Goal: Book appointment/travel/reservation

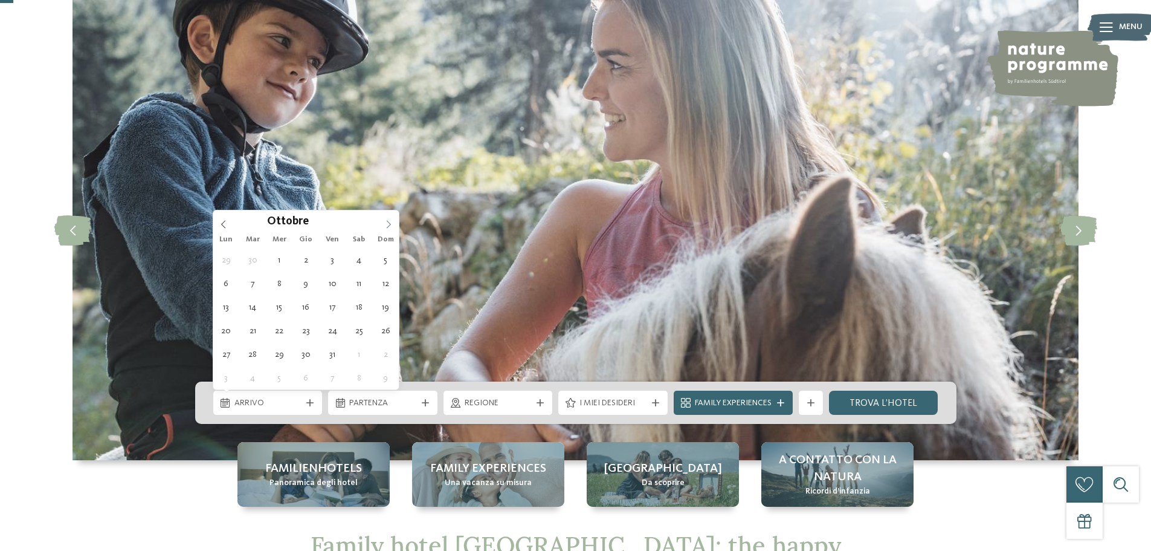
click at [385, 221] on icon at bounding box center [388, 224] width 8 height 8
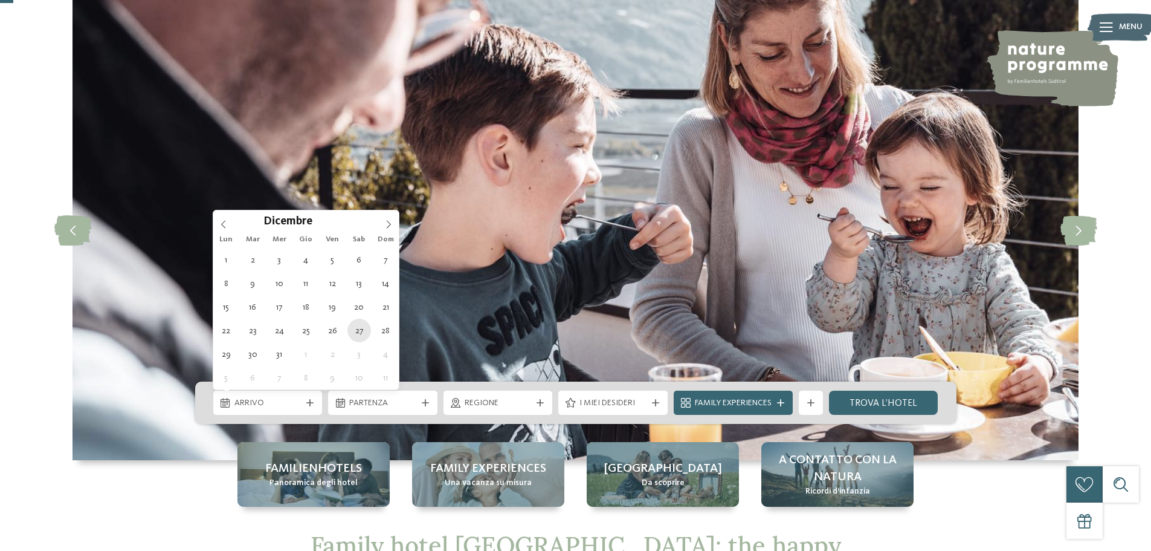
type div "[DATE]"
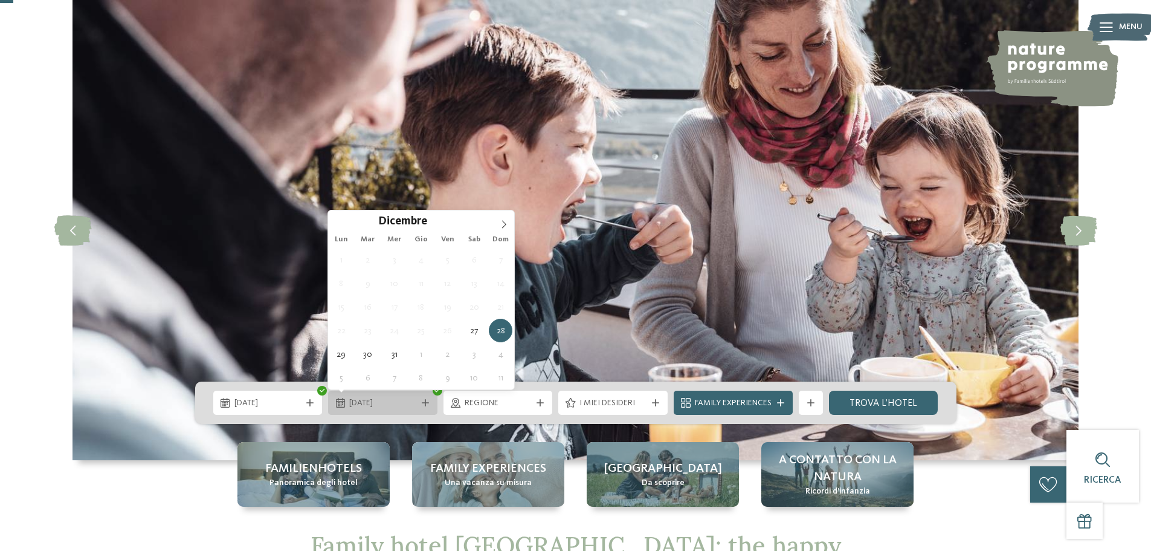
click at [369, 404] on span "[DATE]" at bounding box center [382, 403] width 67 height 12
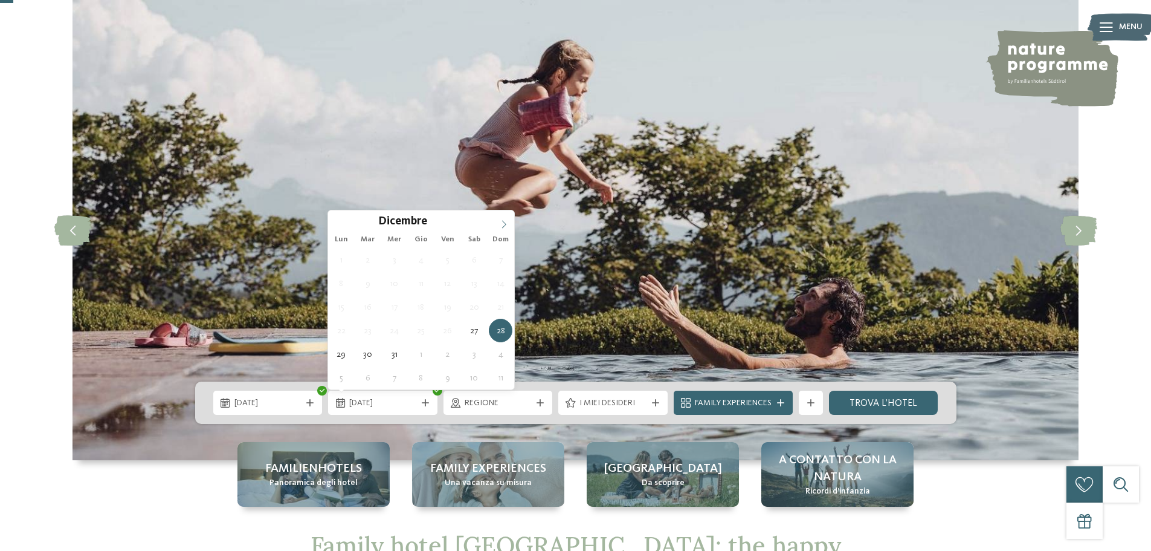
type input "****"
click at [505, 226] on icon at bounding box center [504, 224] width 8 height 8
type div "[DATE]"
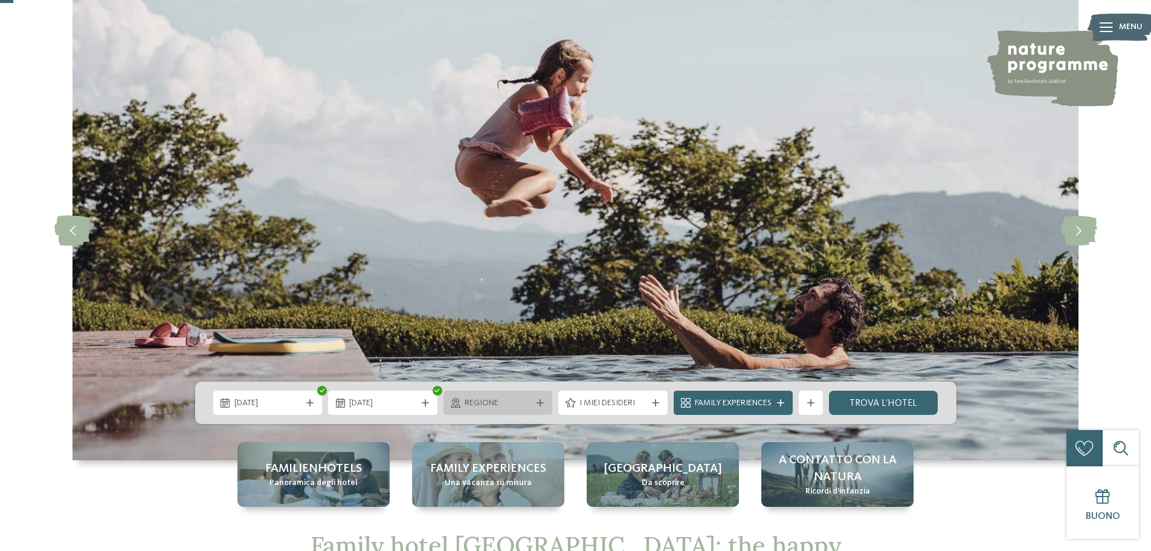
click at [523, 401] on span "Regione" at bounding box center [498, 403] width 67 height 12
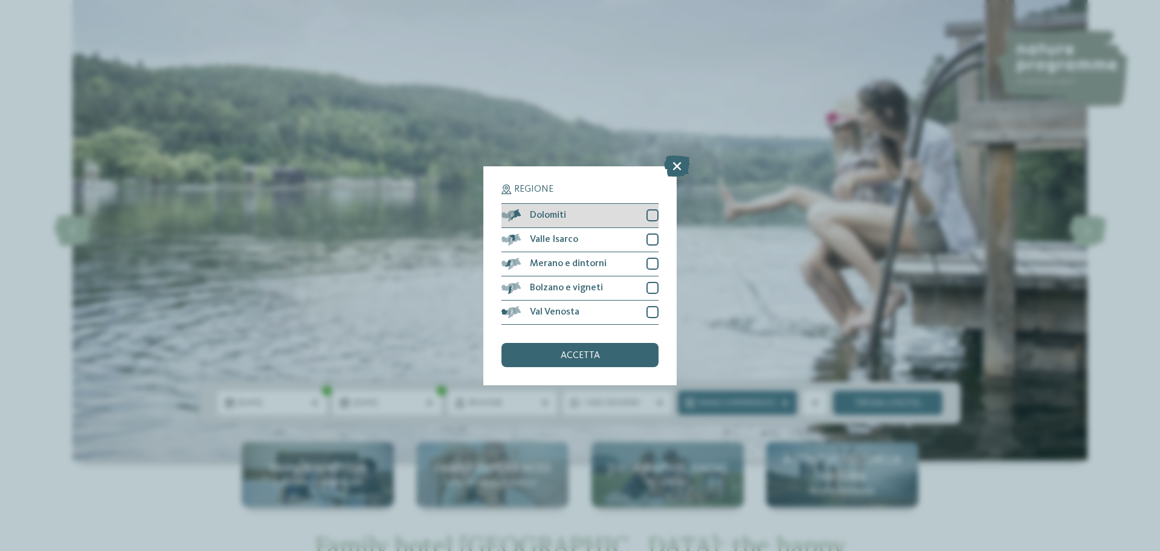
click at [649, 218] on div at bounding box center [653, 215] width 12 height 12
click at [594, 346] on div "accetta" at bounding box center [580, 355] width 157 height 24
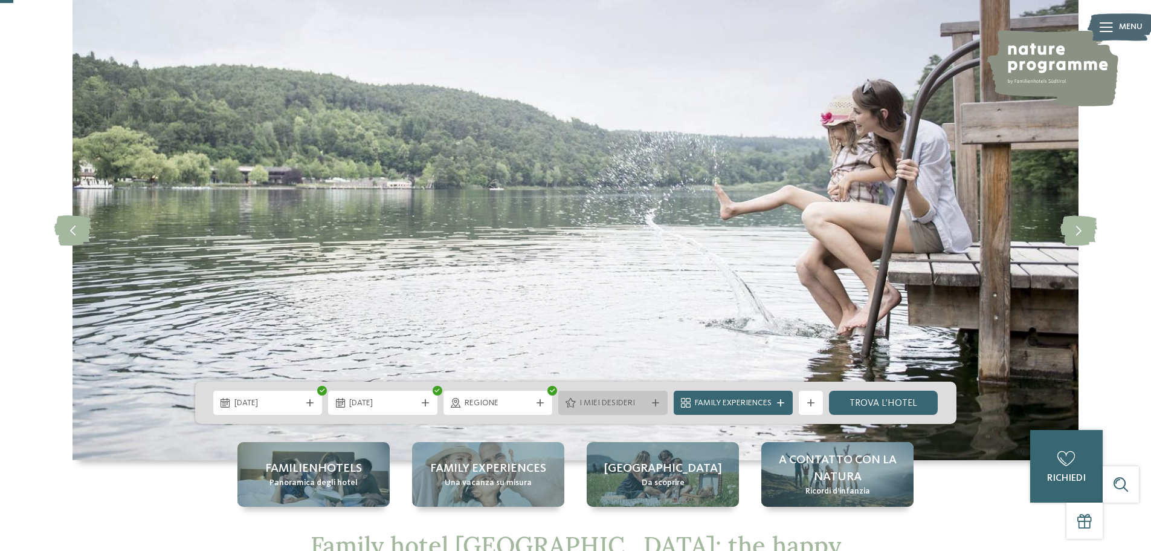
click at [627, 402] on span "I miei desideri" at bounding box center [613, 403] width 67 height 12
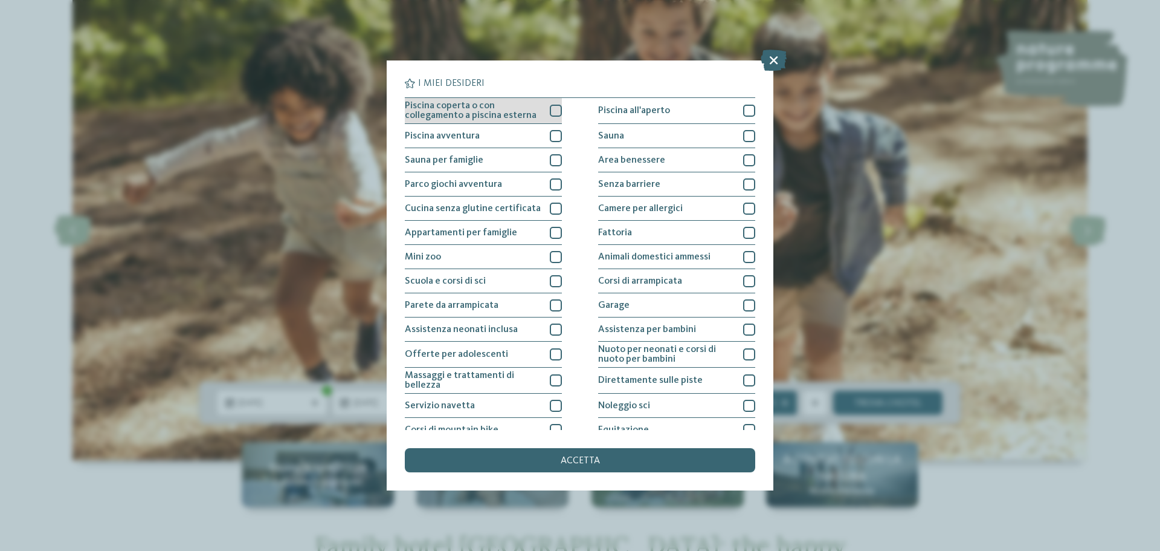
click at [551, 113] on div at bounding box center [556, 111] width 12 height 12
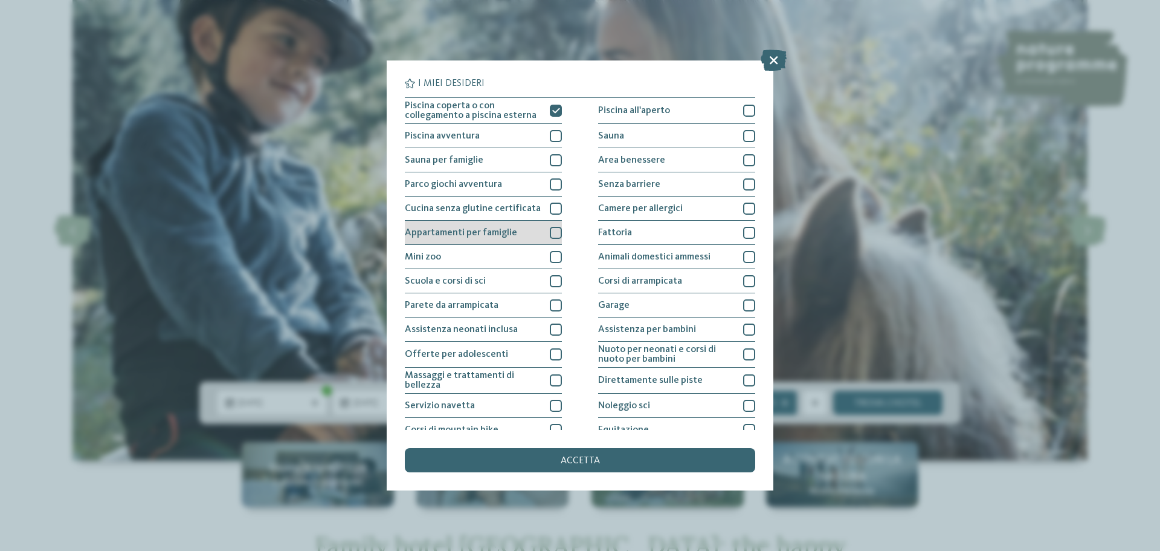
click at [555, 235] on div at bounding box center [556, 233] width 12 height 12
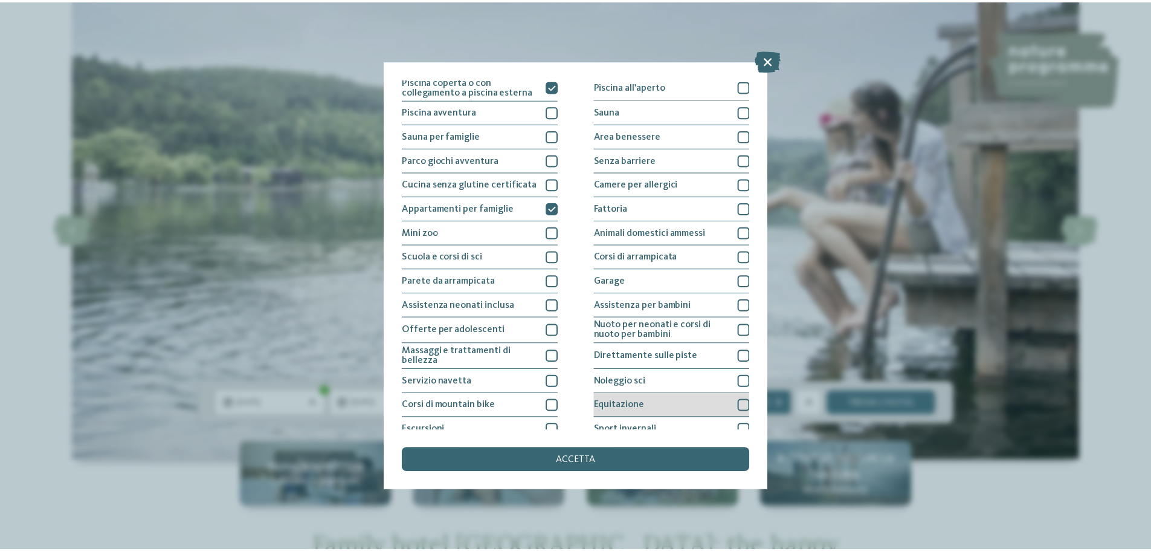
scroll to position [85, 0]
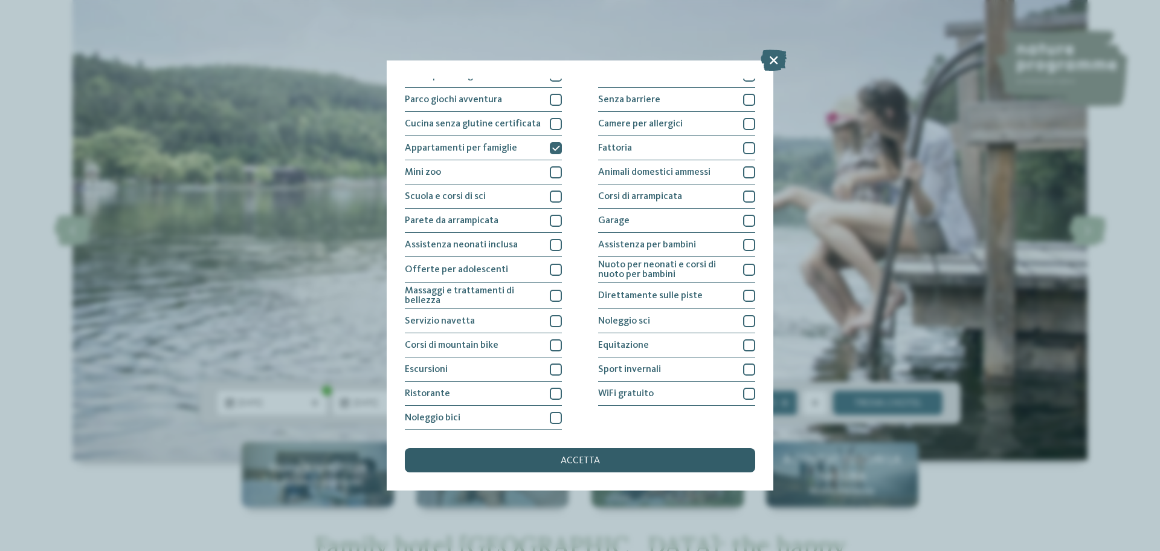
click at [593, 459] on span "accetta" at bounding box center [580, 461] width 39 height 10
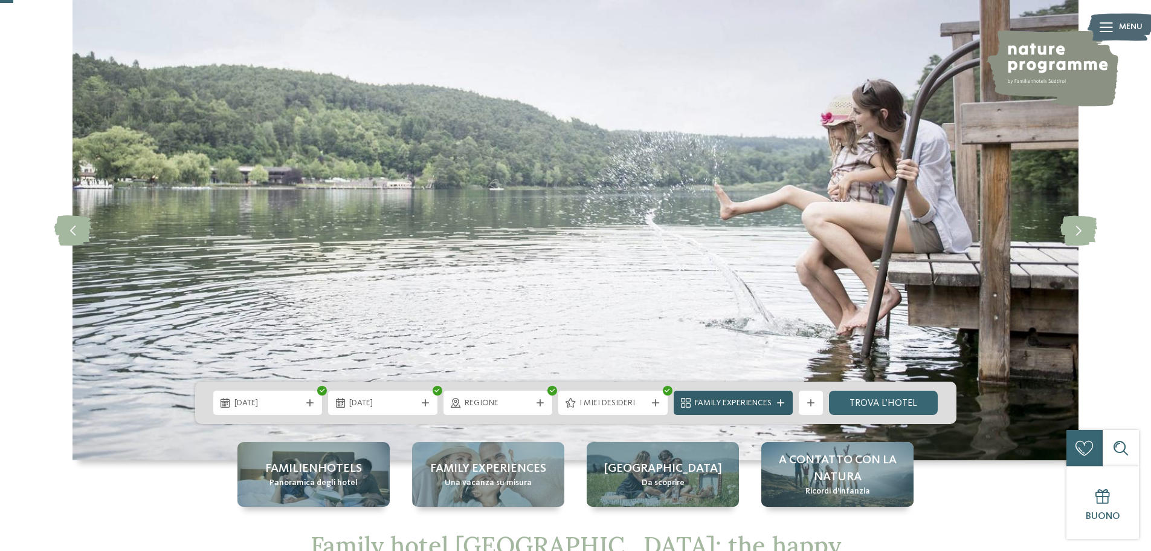
click at [751, 405] on span "Family Experiences" at bounding box center [733, 403] width 77 height 12
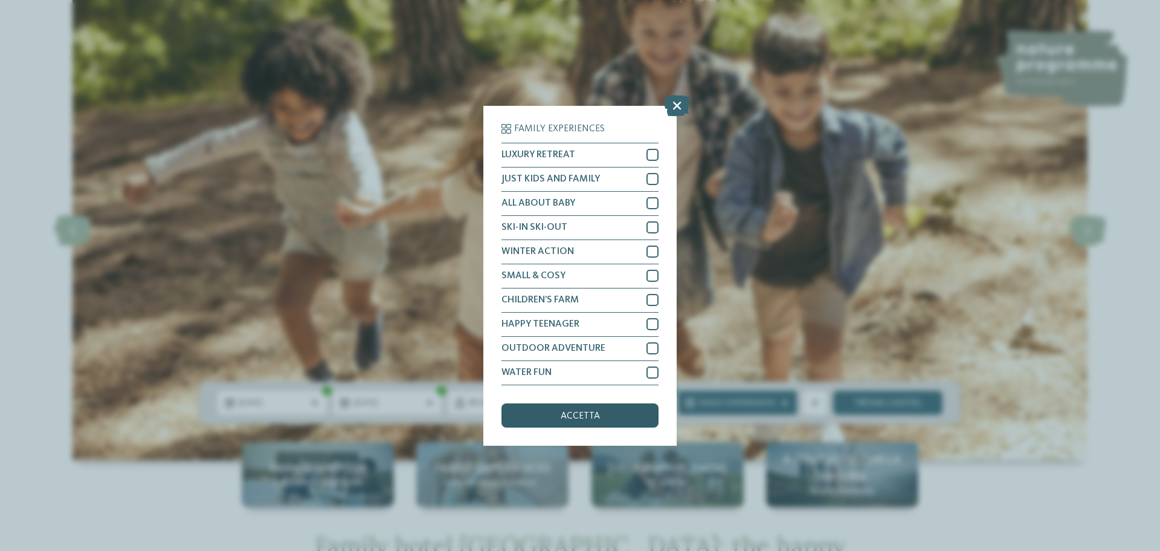
click at [595, 413] on span "accetta" at bounding box center [580, 416] width 39 height 10
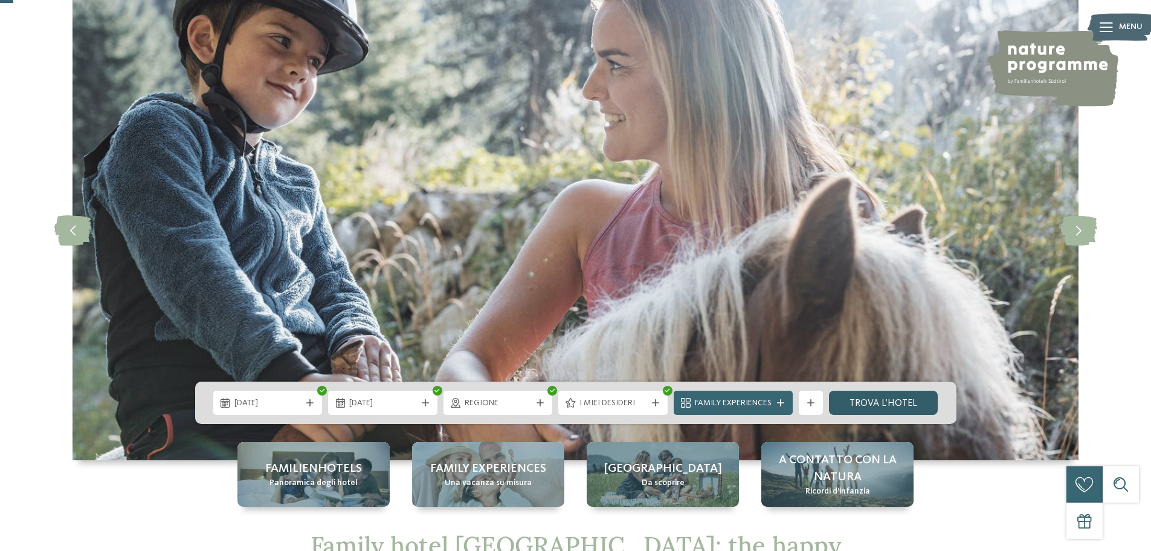
click at [894, 399] on link "trova l’hotel" at bounding box center [883, 402] width 109 height 24
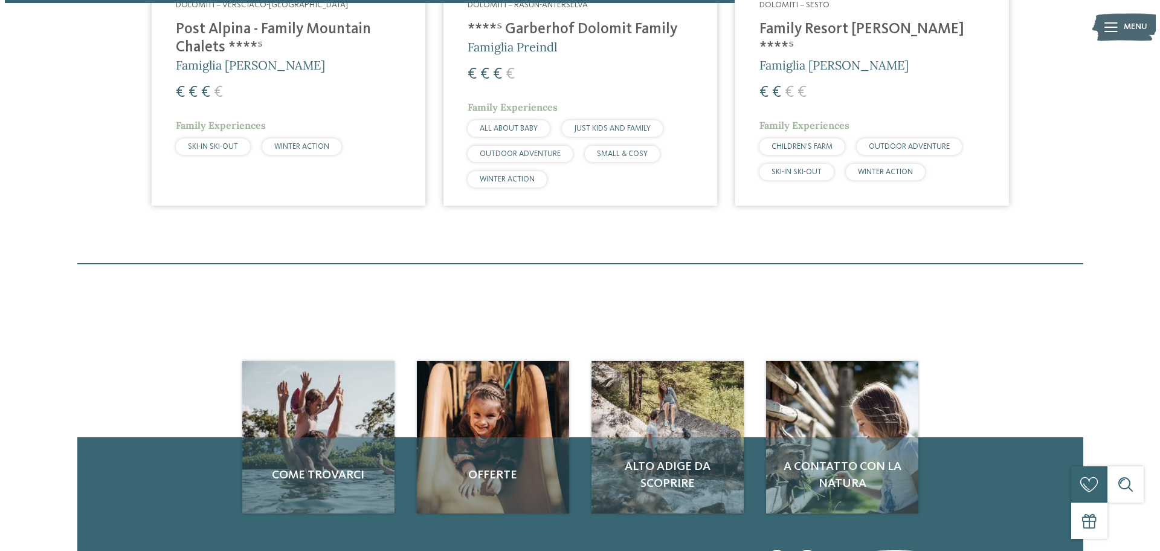
scroll to position [396, 0]
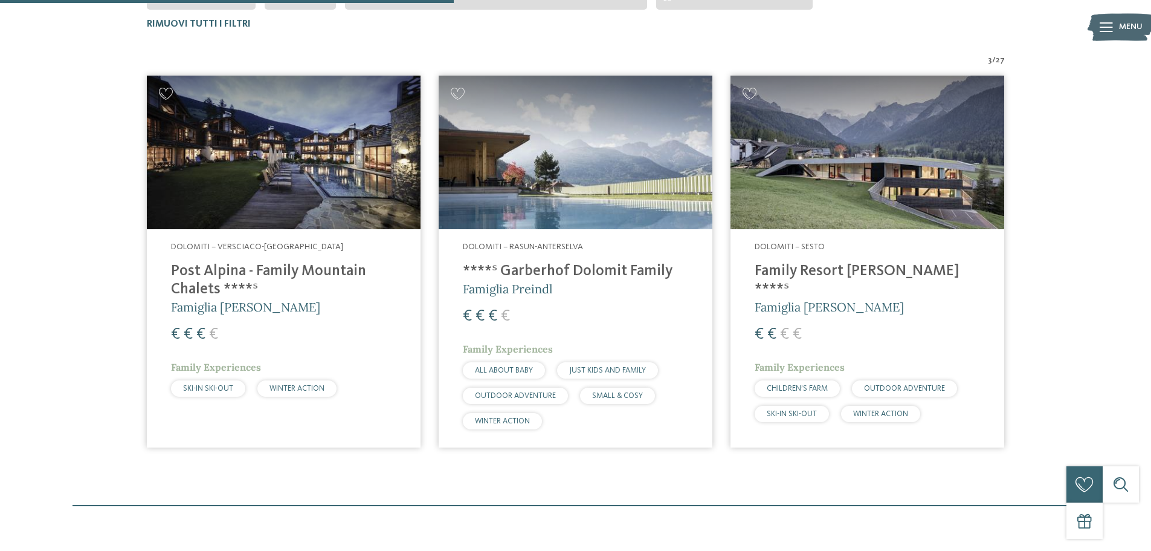
click at [214, 267] on h4 "Post Alpina - Family Mountain Chalets ****ˢ" at bounding box center [283, 280] width 225 height 36
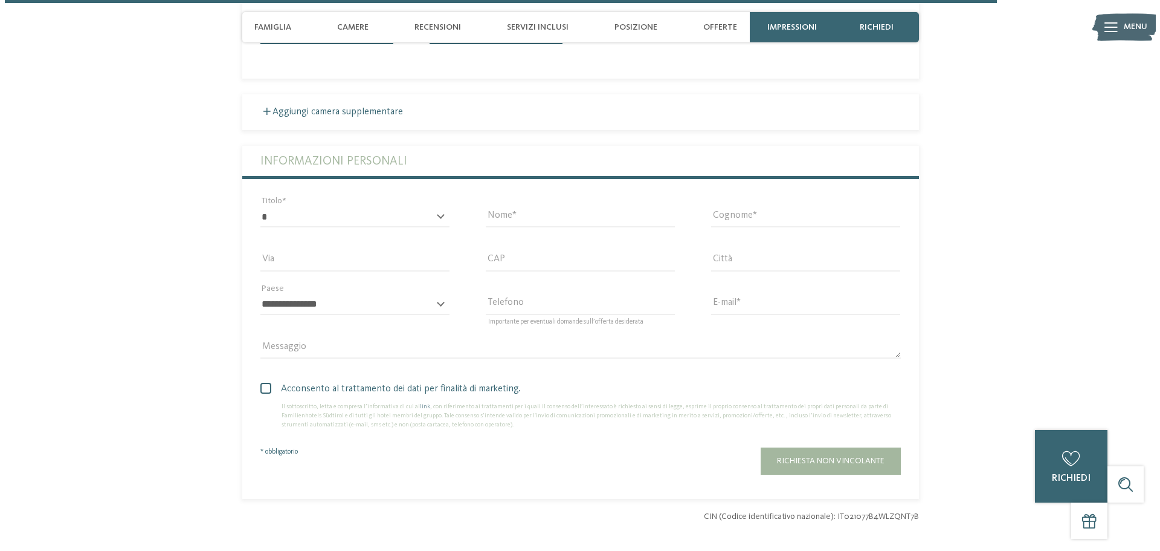
scroll to position [3868, 0]
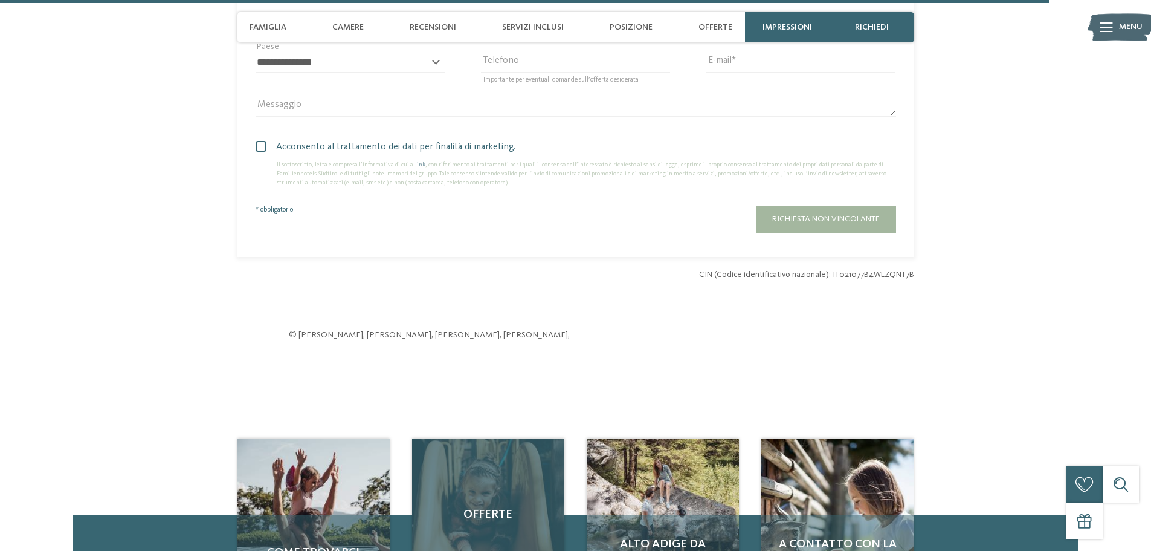
click at [485, 506] on span "Offerte" at bounding box center [488, 514] width 128 height 17
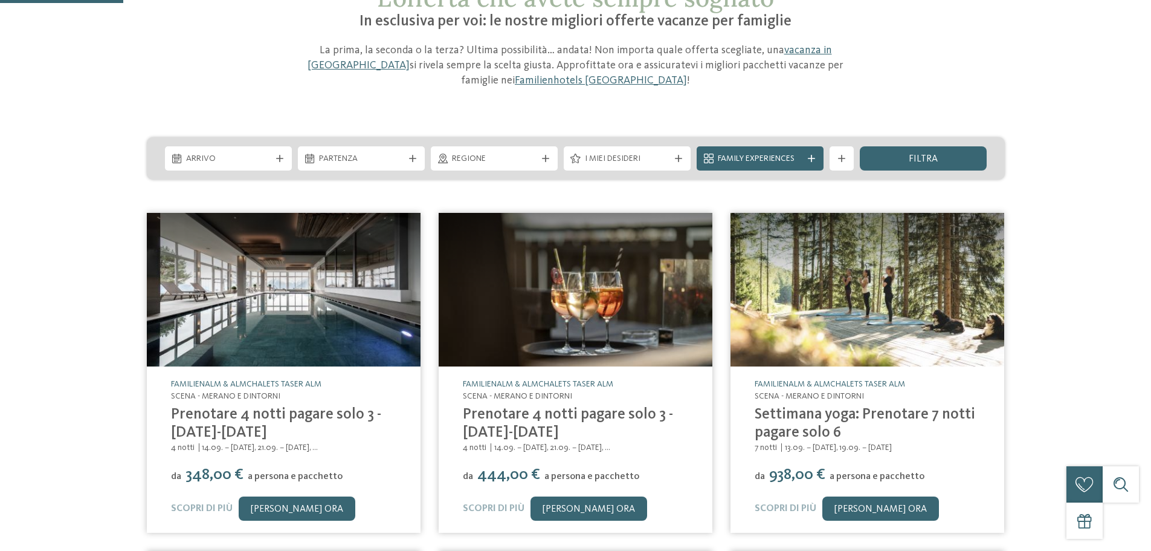
scroll to position [121, 0]
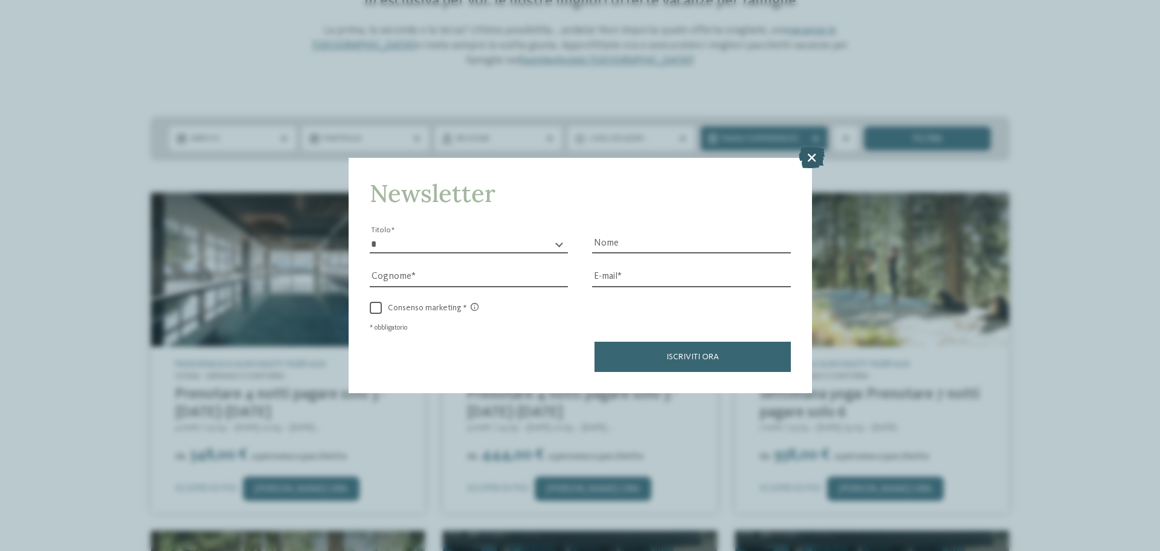
click at [817, 158] on icon at bounding box center [812, 157] width 26 height 21
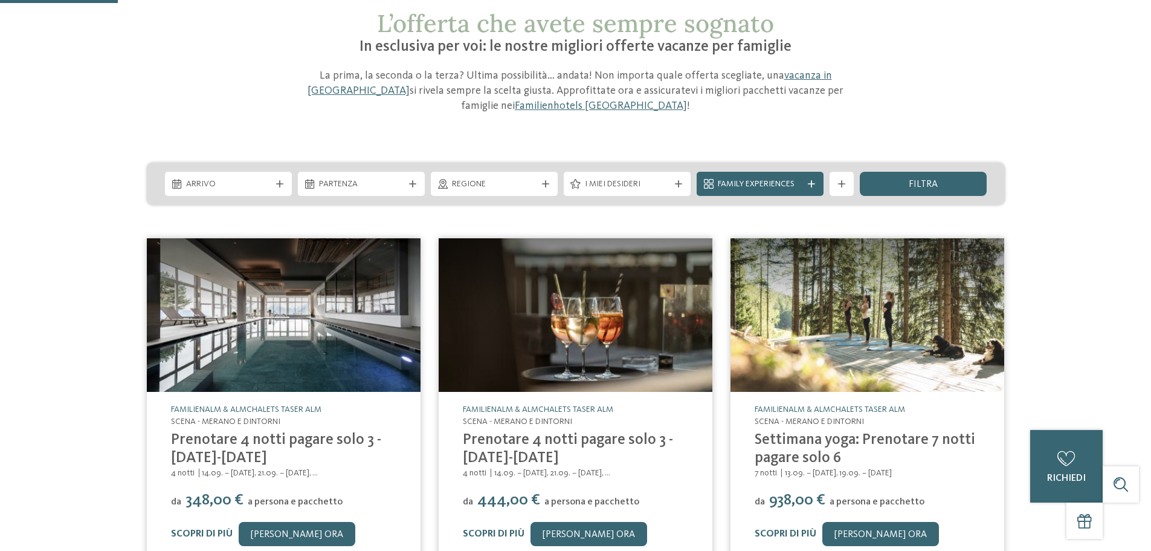
scroll to position [0, 0]
